Goal: Task Accomplishment & Management: Manage account settings

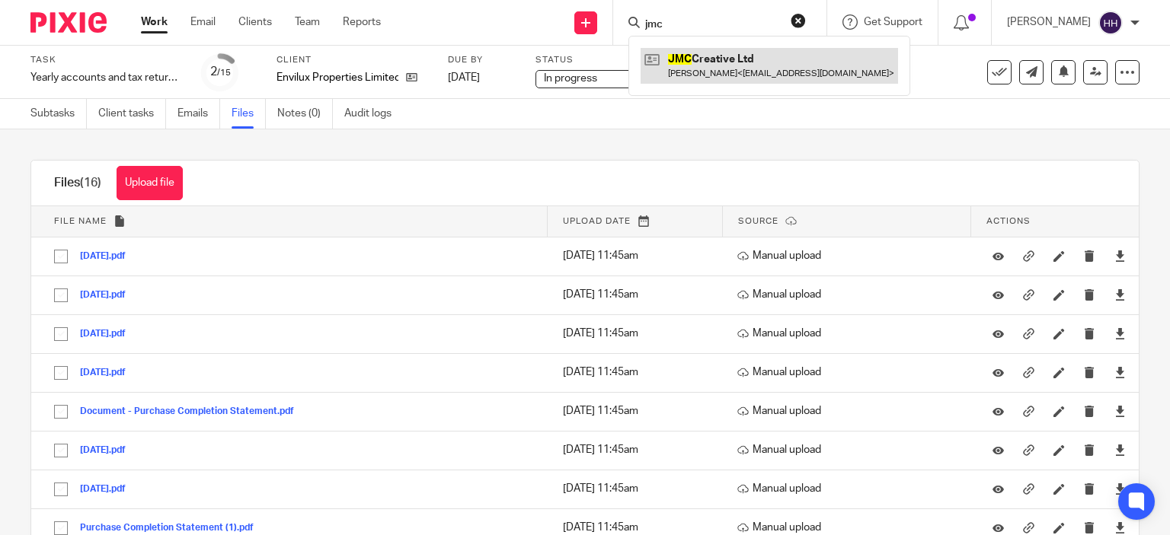
type input "jmc"
click at [743, 57] on link at bounding box center [768, 65] width 257 height 35
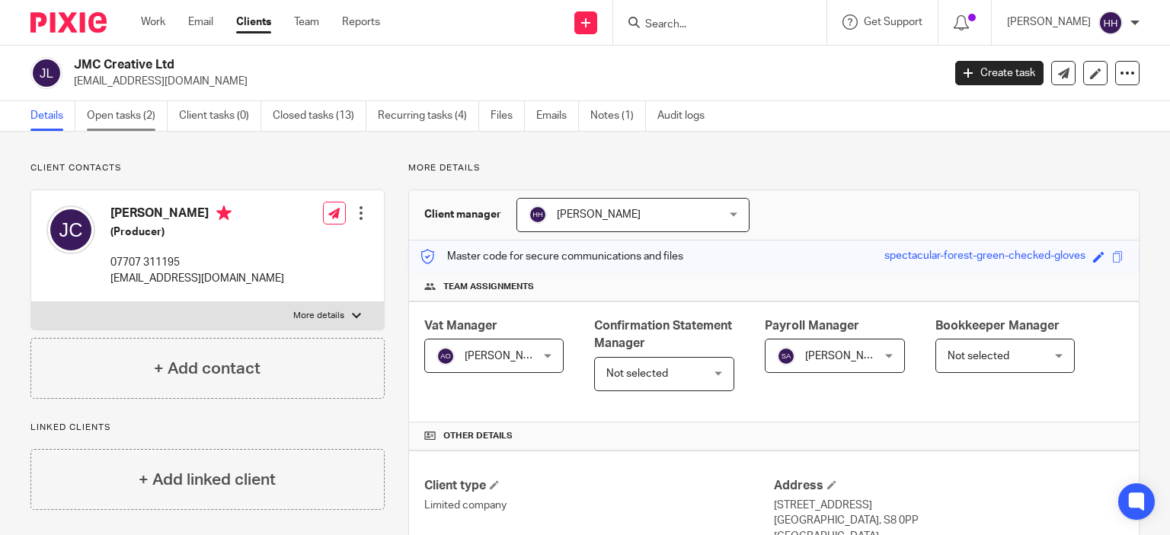
click at [145, 120] on link "Open tasks (2)" at bounding box center [127, 116] width 81 height 30
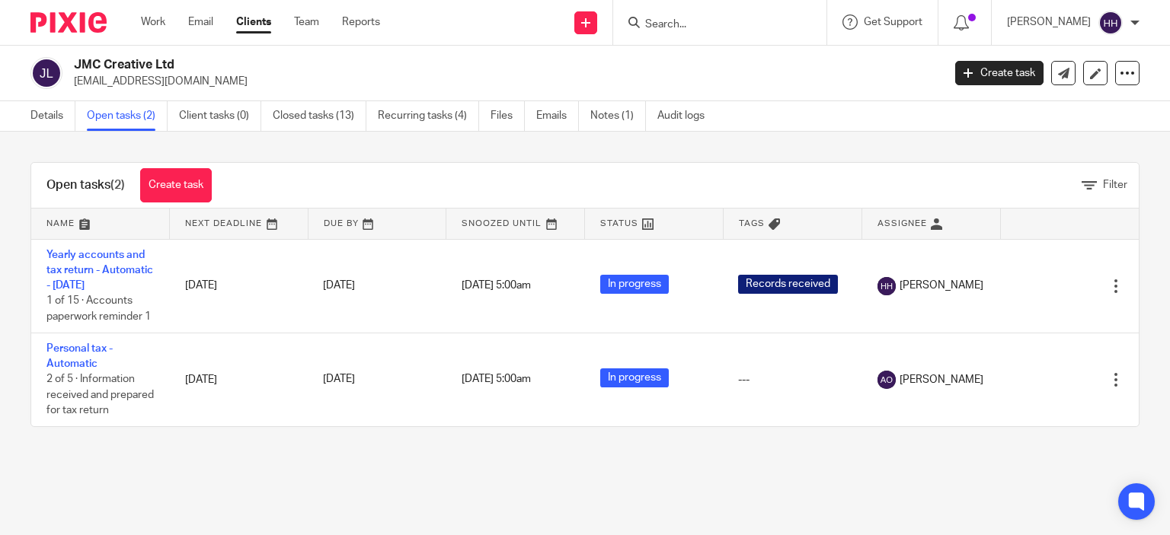
click at [85, 27] on img at bounding box center [68, 22] width 76 height 21
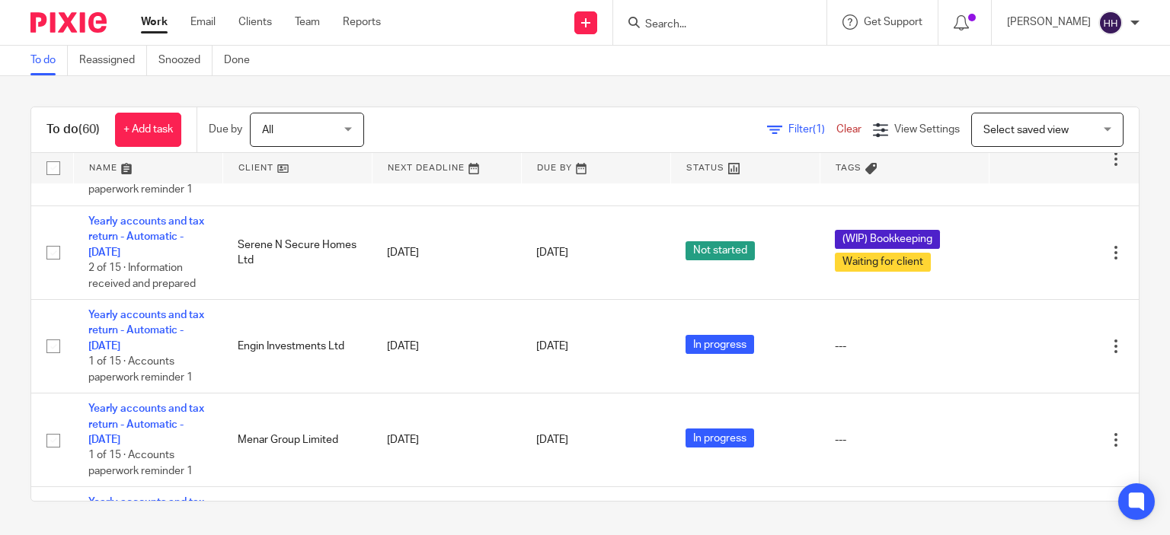
scroll to position [274, 0]
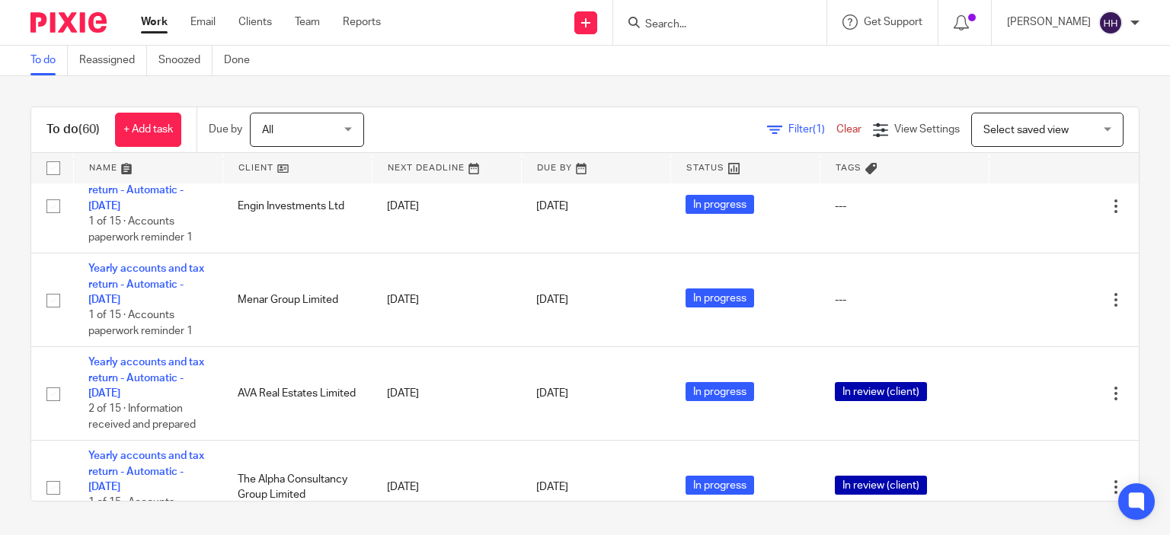
click at [673, 24] on input "Search" at bounding box center [711, 25] width 137 height 14
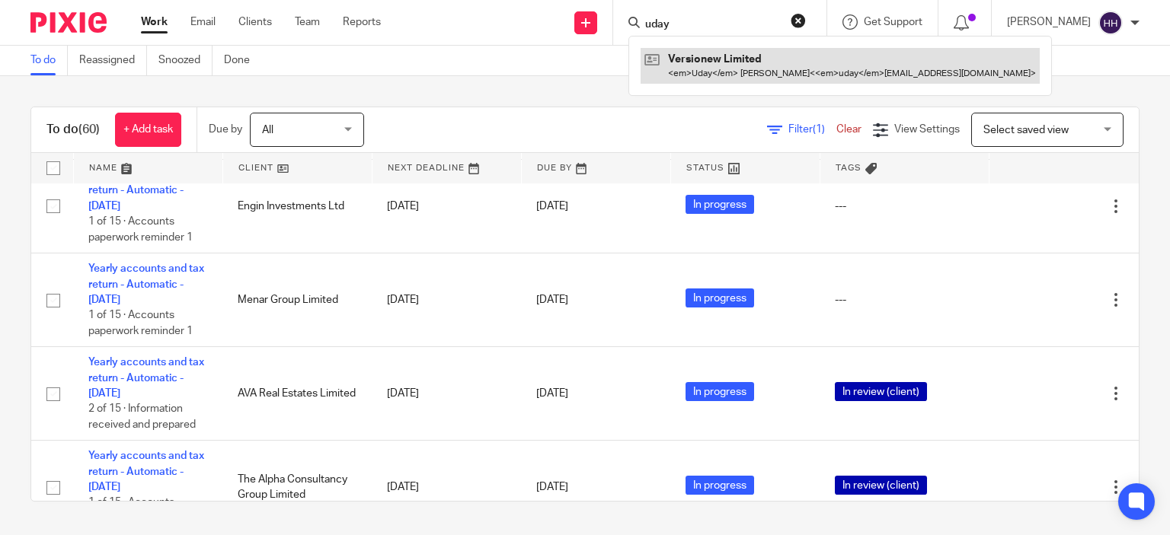
type input "uday"
click at [665, 61] on link at bounding box center [839, 65] width 399 height 35
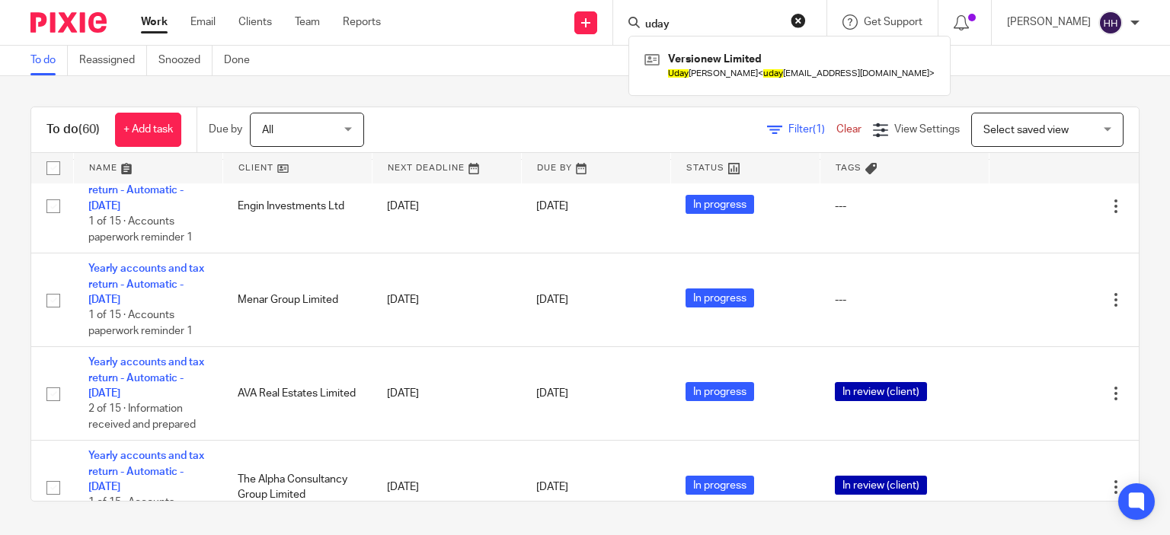
click at [806, 21] on button "reset" at bounding box center [797, 20] width 15 height 15
click at [515, 95] on div "To do (60) + Add task Due by All All Today Tomorrow This week Next week This mo…" at bounding box center [585, 304] width 1170 height 456
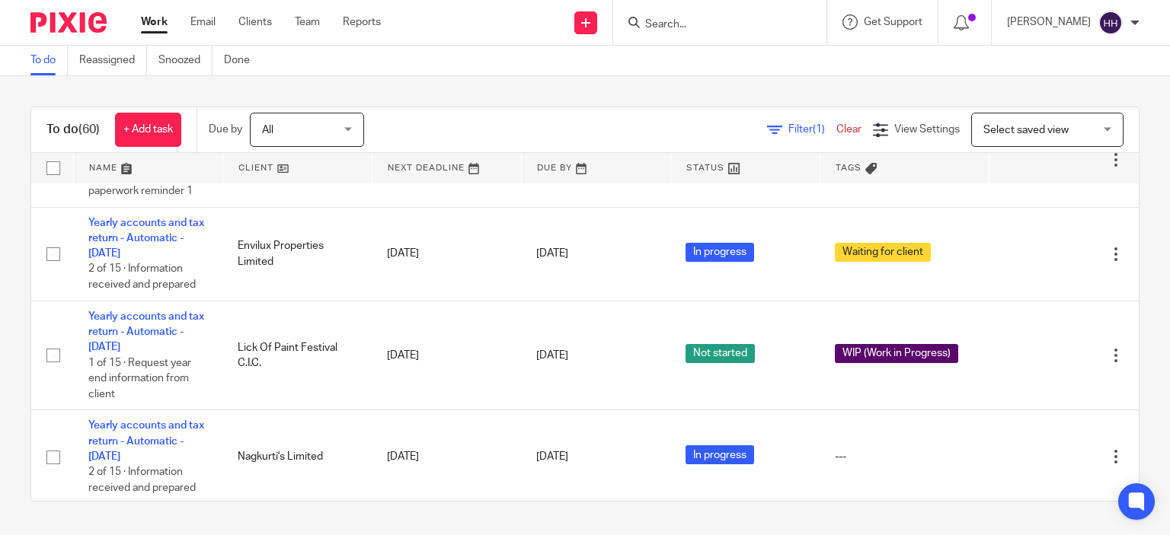
scroll to position [605, 0]
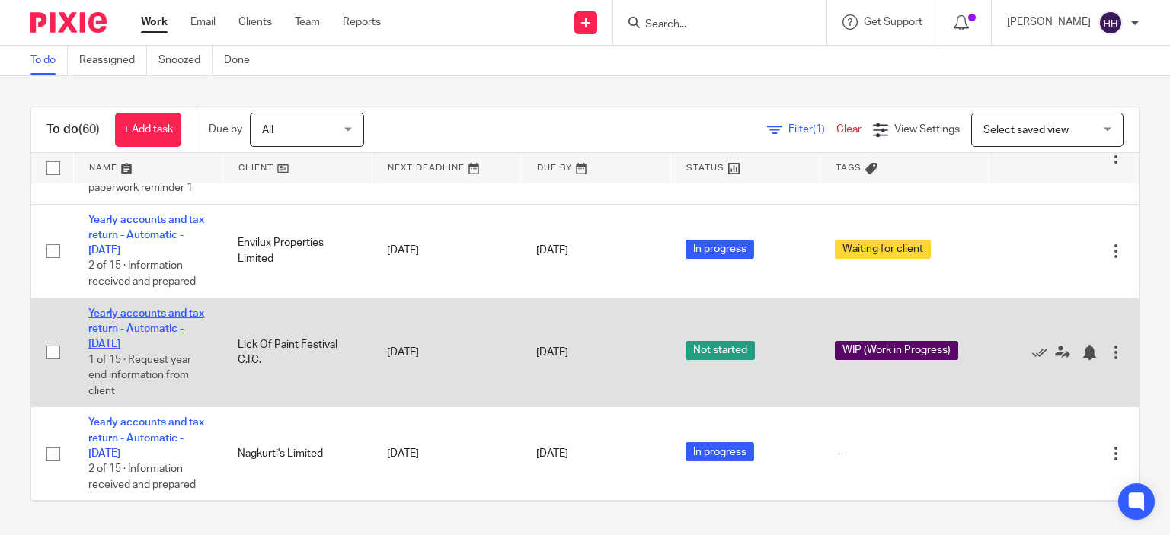
click at [140, 344] on link "Yearly accounts and tax return - Automatic - December 2023" at bounding box center [146, 329] width 116 height 42
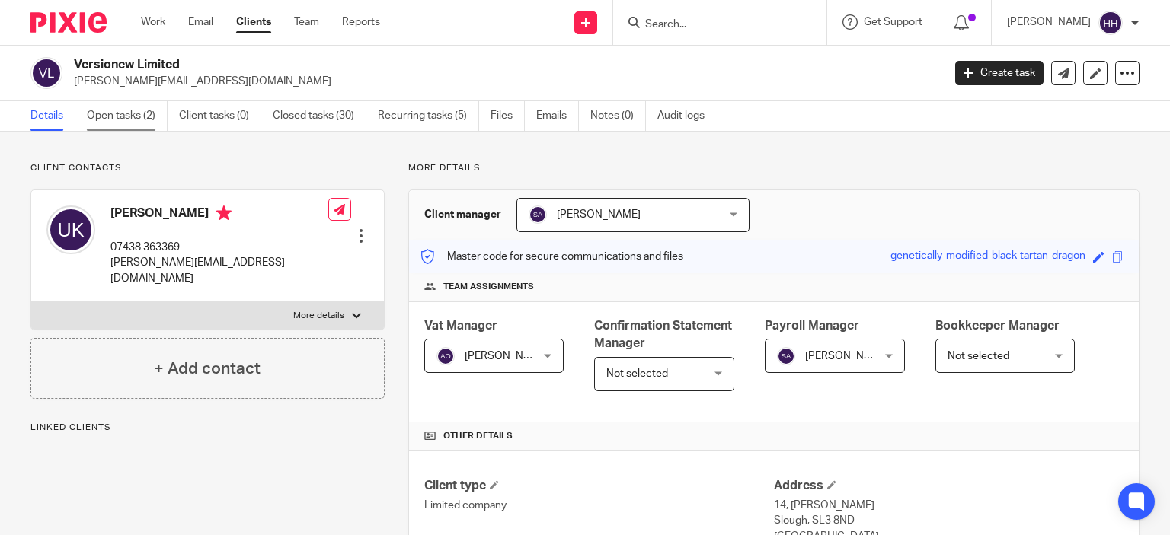
click at [146, 108] on link "Open tasks (2)" at bounding box center [127, 116] width 81 height 30
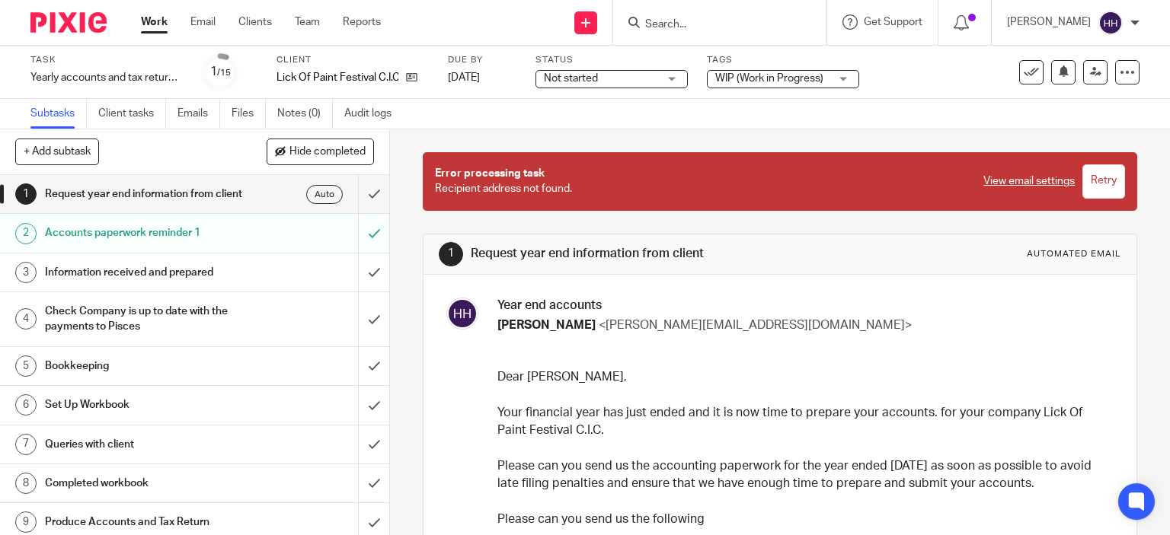
click at [749, 75] on span "WIP (Work in Progress)" at bounding box center [769, 78] width 108 height 11
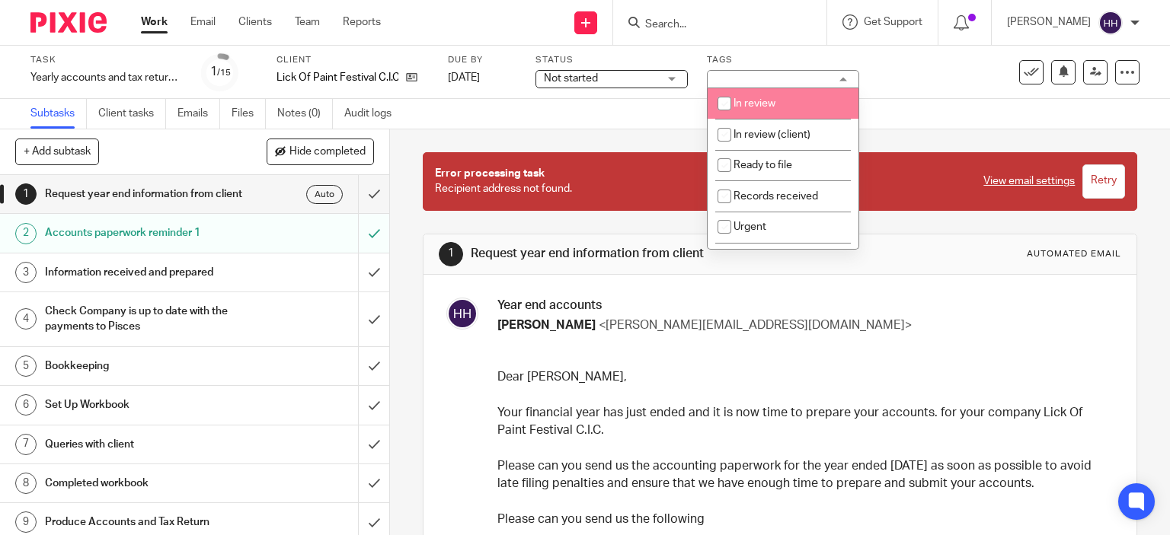
click at [749, 98] on span "In review" at bounding box center [754, 103] width 42 height 11
checkbox input "true"
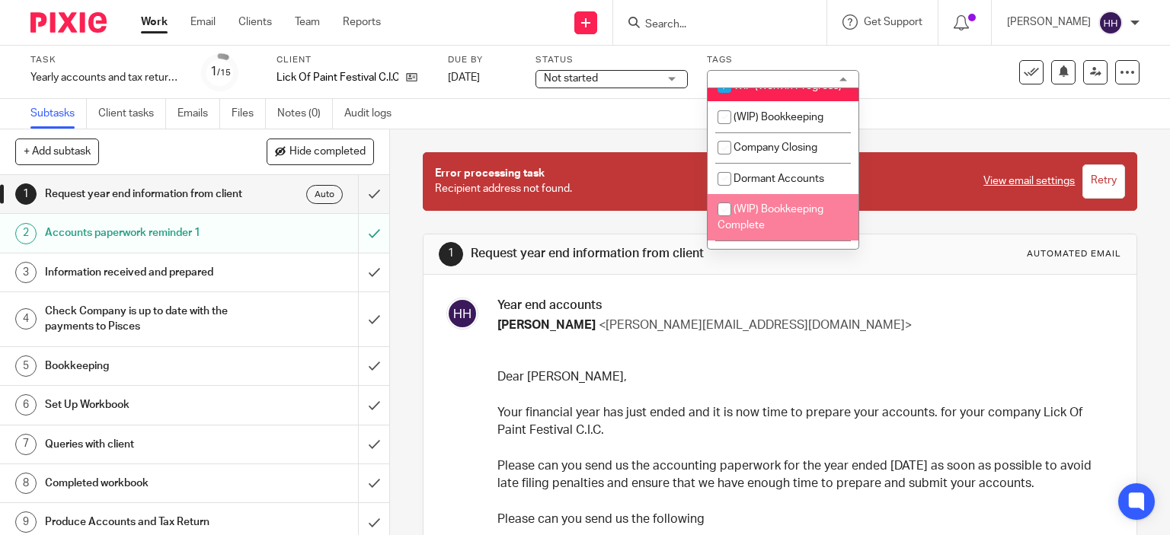
scroll to position [1317, 0]
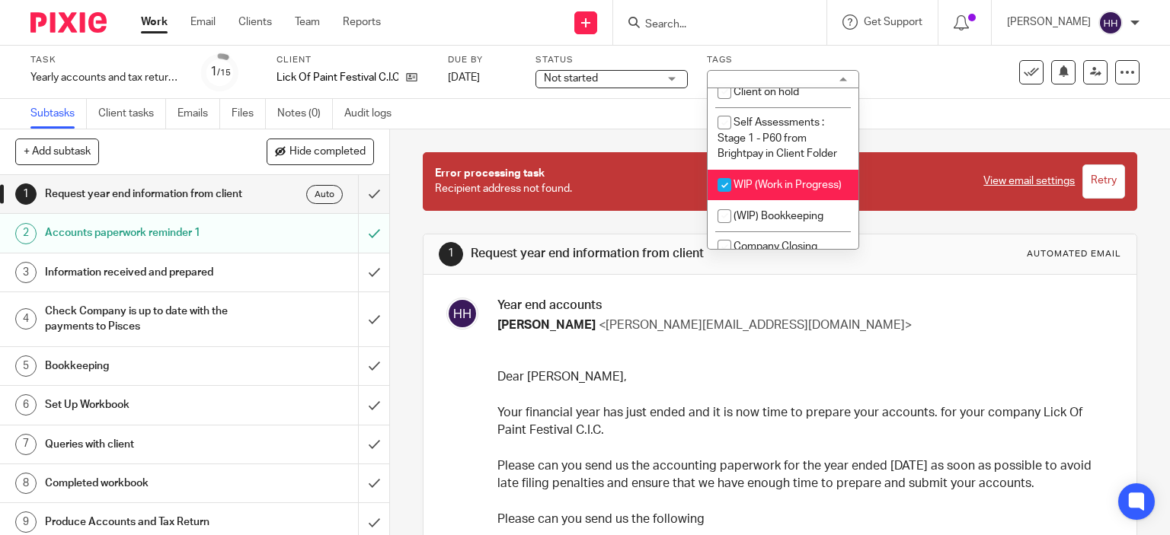
click at [761, 190] on span "WIP (Work in Progress)" at bounding box center [787, 185] width 108 height 11
checkbox input "false"
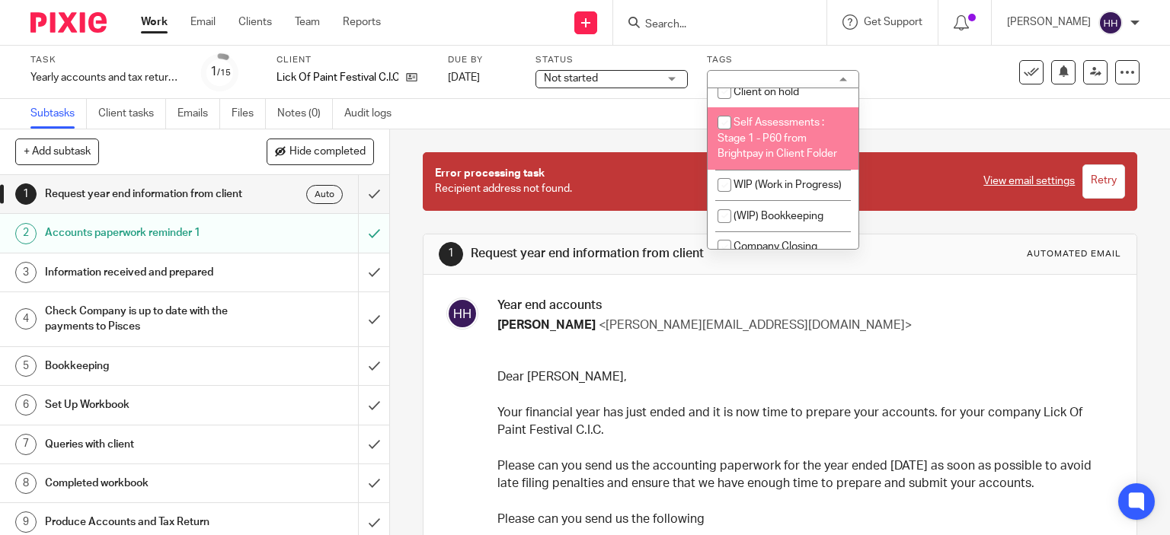
click at [87, 32] on img at bounding box center [68, 22] width 76 height 21
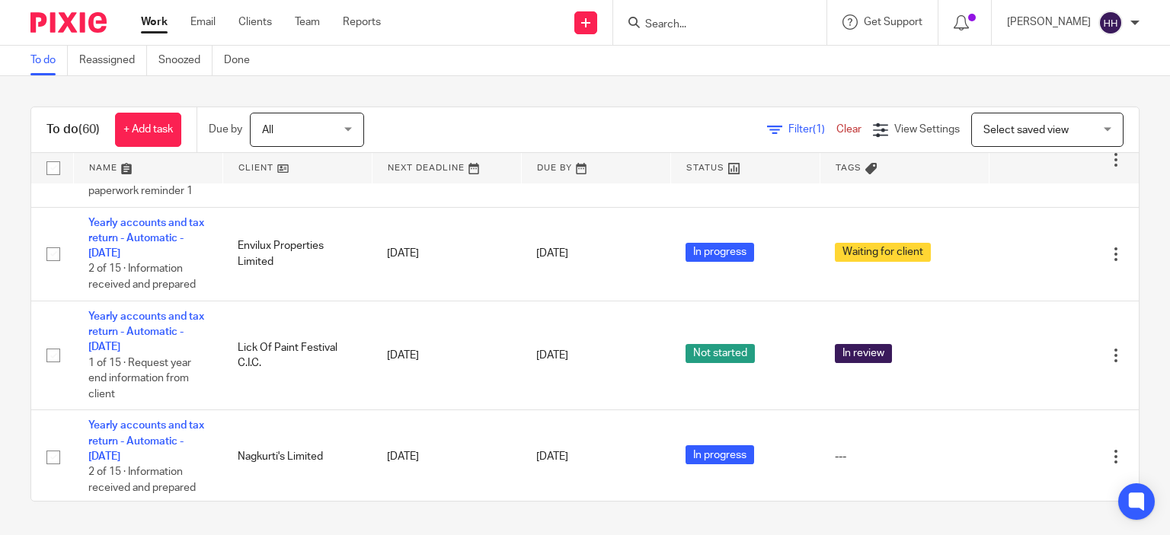
scroll to position [605, 0]
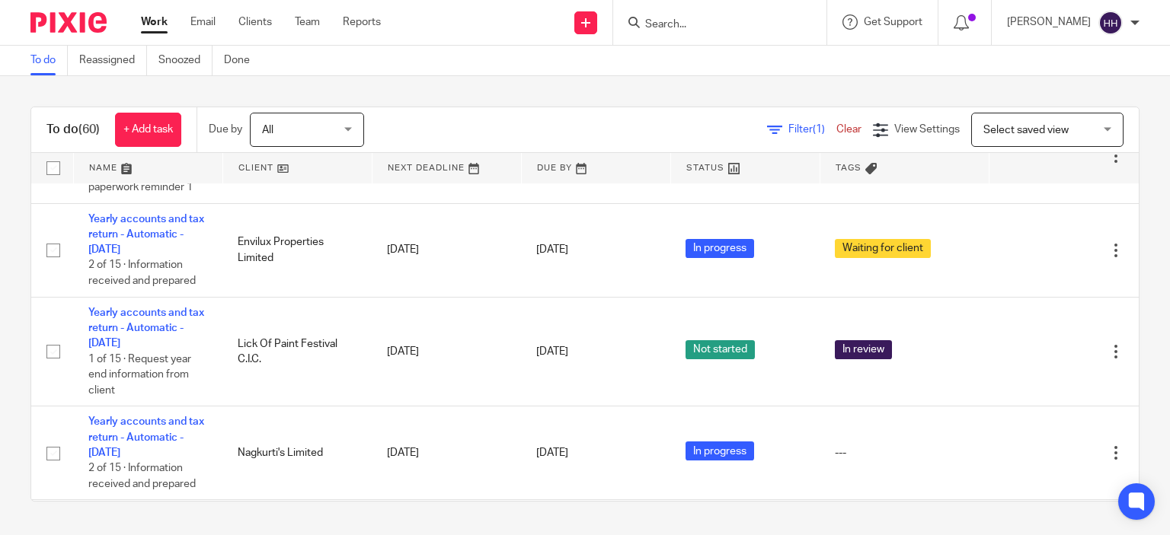
click at [710, 22] on input "Search" at bounding box center [711, 25] width 137 height 14
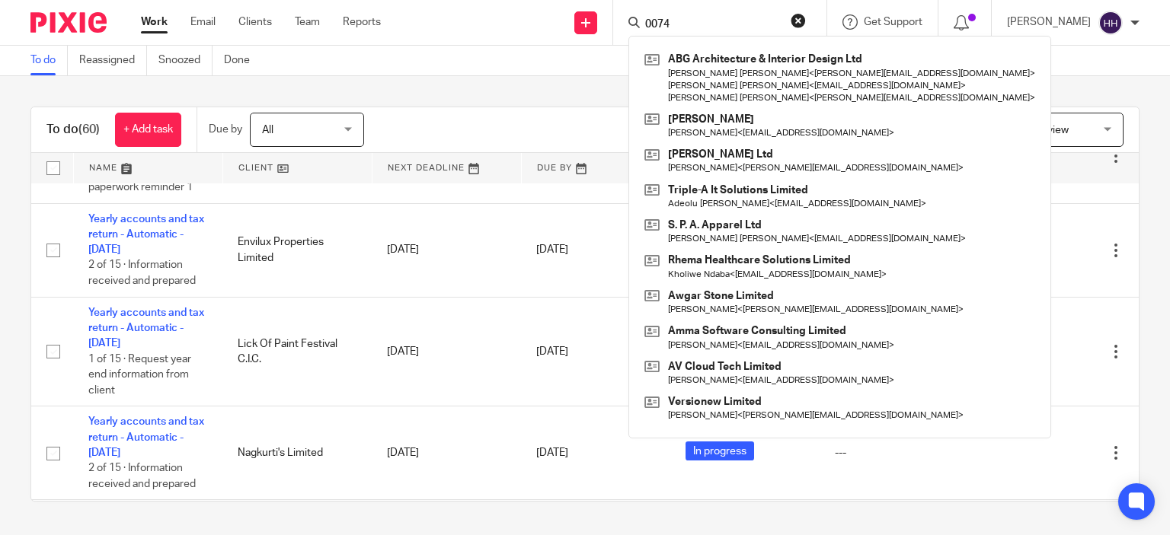
type input "0074"
click at [579, 93] on main "To do Reassigned Snoozed Done To do (60) + Add task Due by All All Today Tomorr…" at bounding box center [585, 267] width 1170 height 535
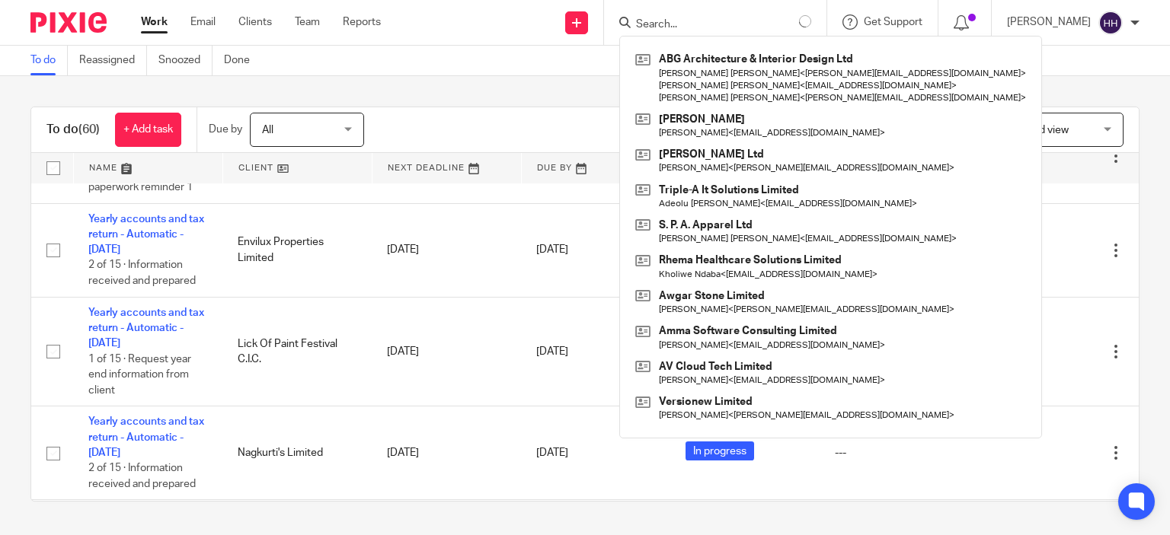
click at [575, 100] on div "To do (60) + Add task Due by All All Today Tomorrow This week Next week This mo…" at bounding box center [585, 304] width 1170 height 456
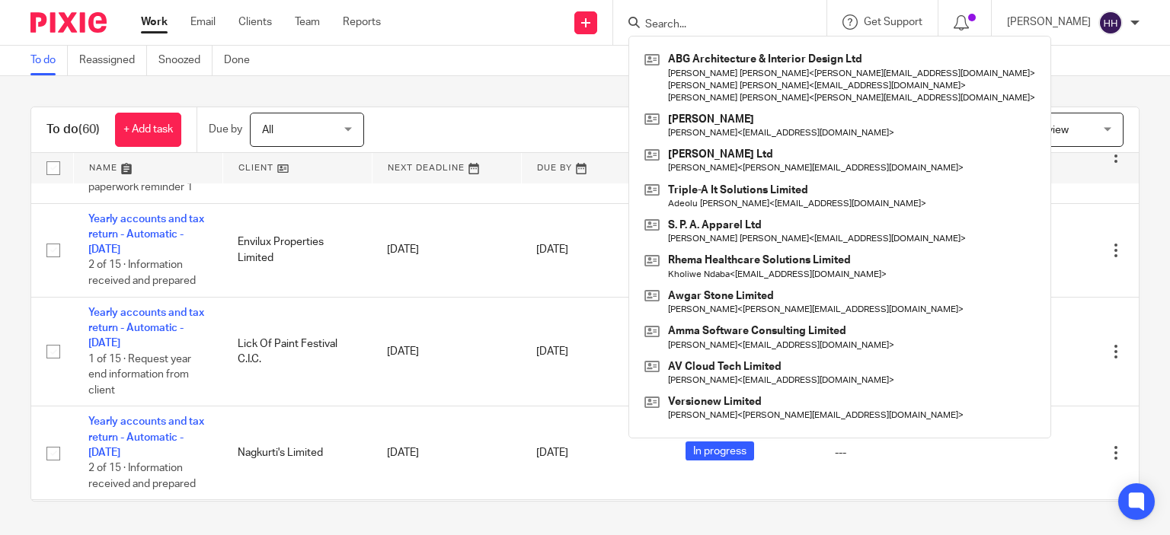
click at [575, 100] on div "To do (60) + Add task Due by All All Today Tomorrow This week Next week This mo…" at bounding box center [585, 304] width 1170 height 456
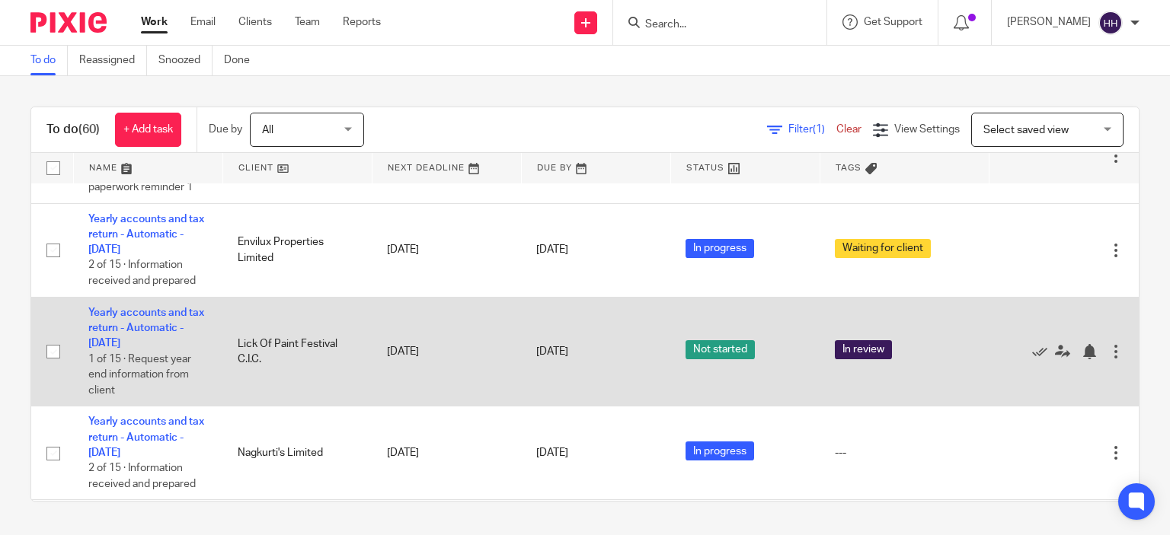
scroll to position [545, 0]
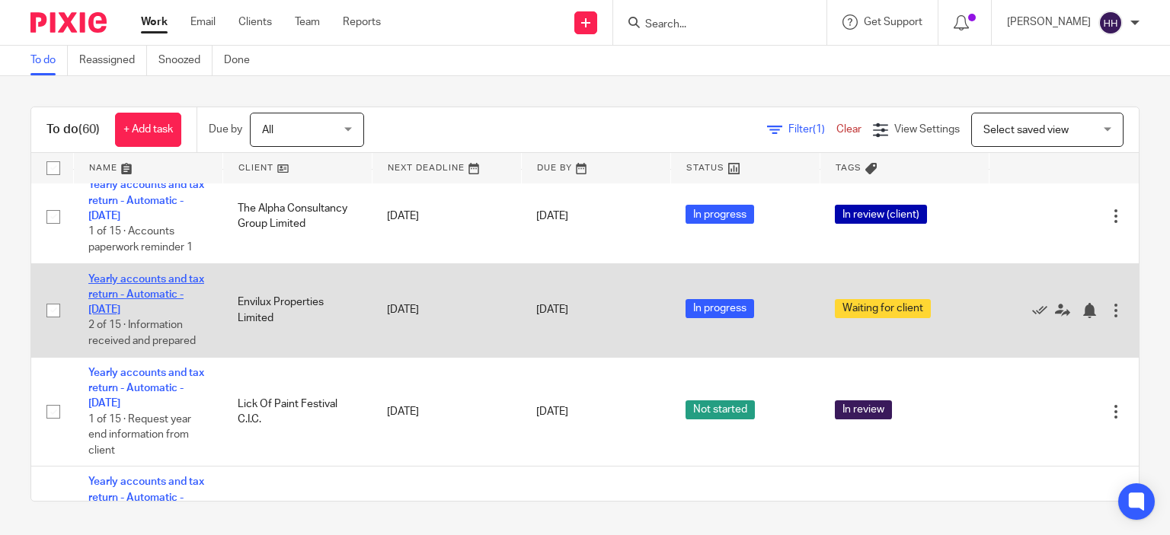
click at [161, 302] on link "Yearly accounts and tax return - Automatic - [DATE]" at bounding box center [146, 295] width 116 height 42
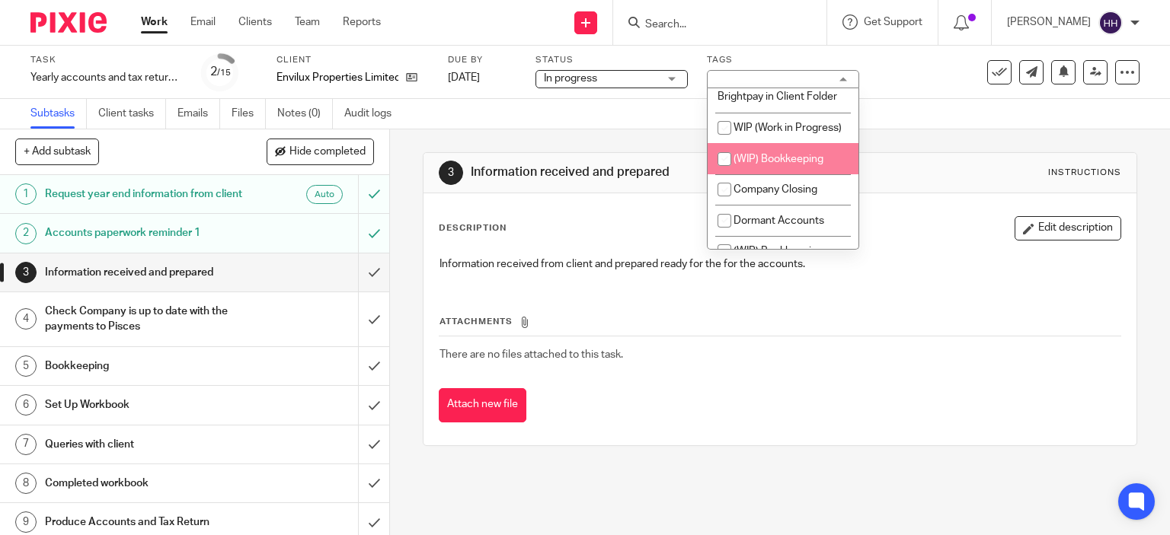
scroll to position [1374, 0]
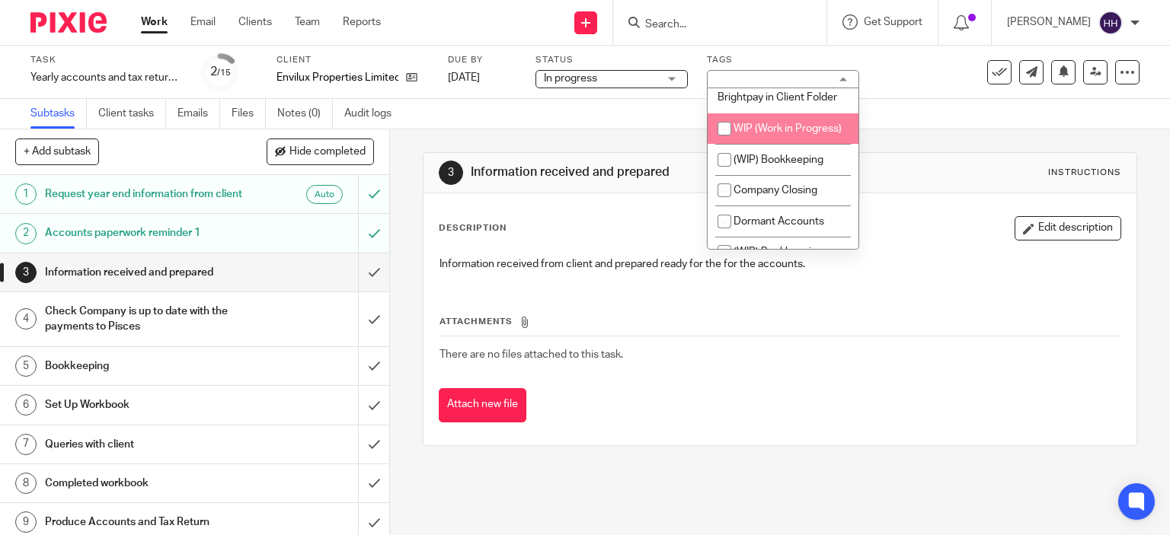
click at [745, 134] on span "WIP (Work in Progress)" at bounding box center [787, 128] width 108 height 11
checkbox input "true"
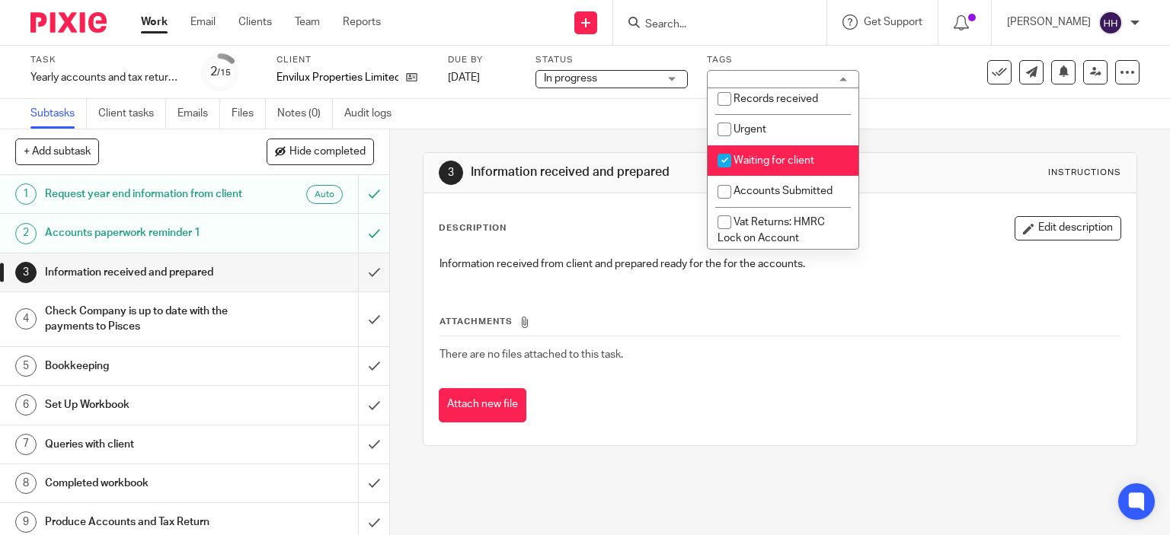
scroll to position [94, 0]
click at [749, 167] on span "Waiting for client" at bounding box center [773, 163] width 81 height 11
checkbox input "false"
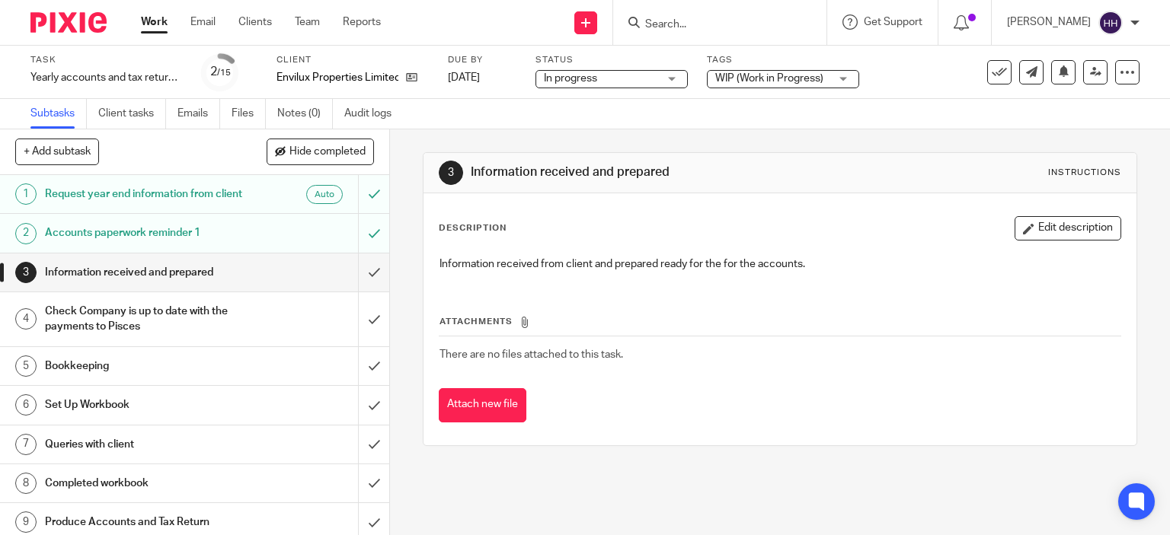
click at [687, 131] on div "3 Information received and prepared Instructions Description Edit description I…" at bounding box center [780, 299] width 715 height 340
